Goal: Task Accomplishment & Management: Use online tool/utility

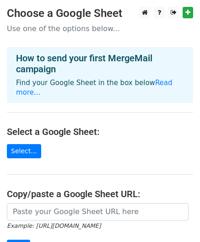
click at [20, 144] on link "Select..." at bounding box center [24, 151] width 34 height 14
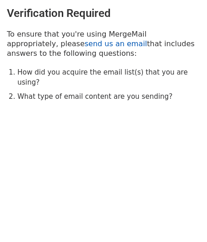
click at [85, 43] on link "send us an email" at bounding box center [116, 43] width 62 height 9
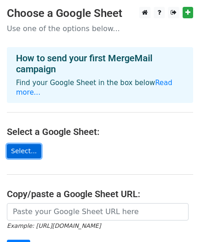
click at [22, 144] on link "Select..." at bounding box center [24, 151] width 34 height 14
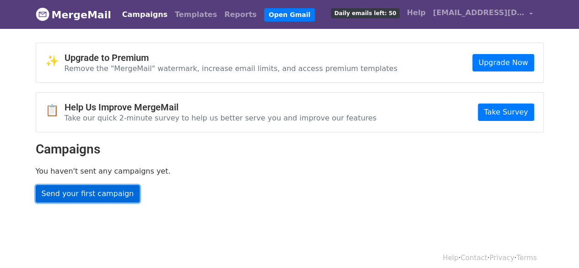
click at [98, 194] on link "Send your first campaign" at bounding box center [88, 193] width 104 height 17
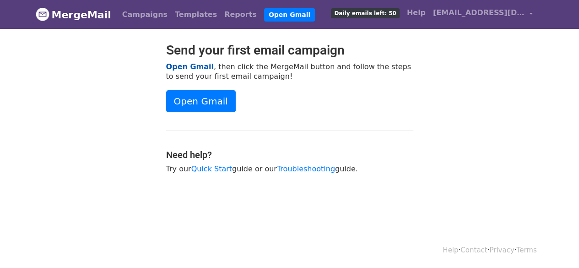
click at [192, 67] on link "Open Gmail" at bounding box center [190, 66] width 48 height 9
click at [293, 161] on div "Send your first email campaign Open Gmail , then click the MergeMail button and…" at bounding box center [289, 113] width 261 height 140
click at [297, 171] on link "Troubleshooting" at bounding box center [306, 168] width 58 height 9
click at [500, 10] on span "[EMAIL_ADDRESS][DOMAIN_NAME]" at bounding box center [479, 12] width 92 height 11
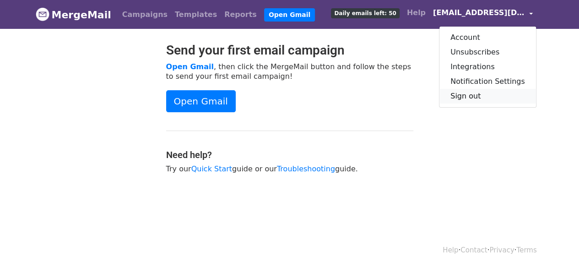
click at [489, 95] on link "Sign out" at bounding box center [488, 96] width 97 height 15
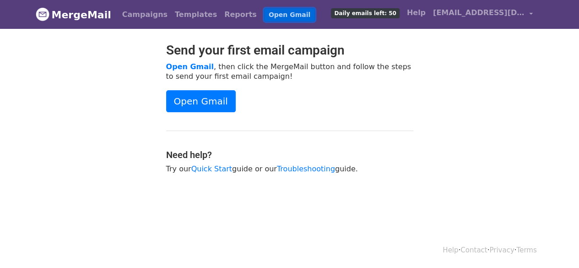
click at [264, 9] on link "Open Gmail" at bounding box center [289, 14] width 51 height 13
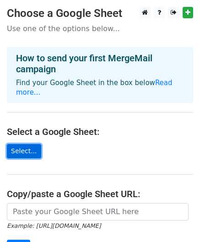
click at [15, 146] on link "Select..." at bounding box center [24, 151] width 34 height 14
click at [23, 144] on link "Select..." at bounding box center [24, 151] width 34 height 14
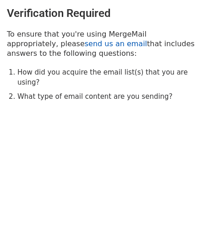
click at [85, 43] on link "send us an email" at bounding box center [116, 43] width 62 height 9
click at [85, 44] on link "send us an email" at bounding box center [116, 43] width 62 height 9
click at [85, 41] on link "send us an email" at bounding box center [116, 43] width 62 height 9
click at [85, 43] on link "send us an email" at bounding box center [116, 43] width 62 height 9
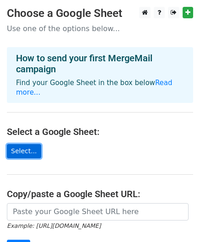
click at [23, 144] on link "Select..." at bounding box center [24, 151] width 34 height 14
